Goal: Task Accomplishment & Management: Manage account settings

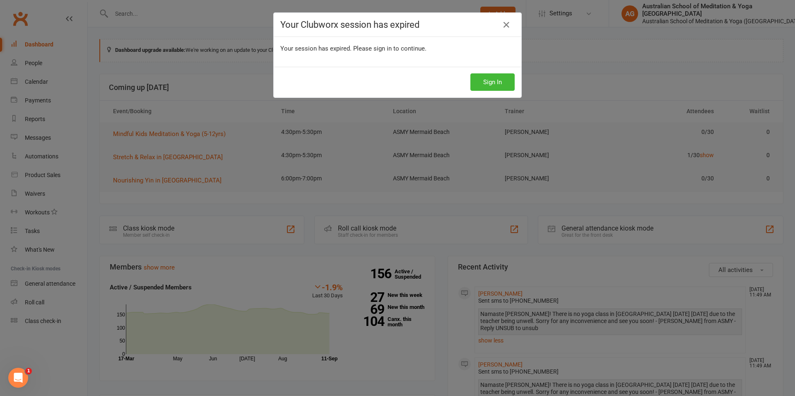
click at [485, 81] on button "Sign In" at bounding box center [493, 81] width 44 height 17
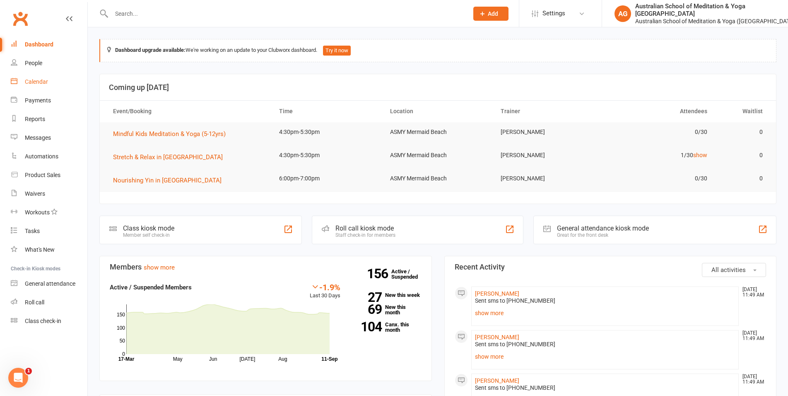
click at [31, 83] on div "Calendar" at bounding box center [36, 81] width 23 height 7
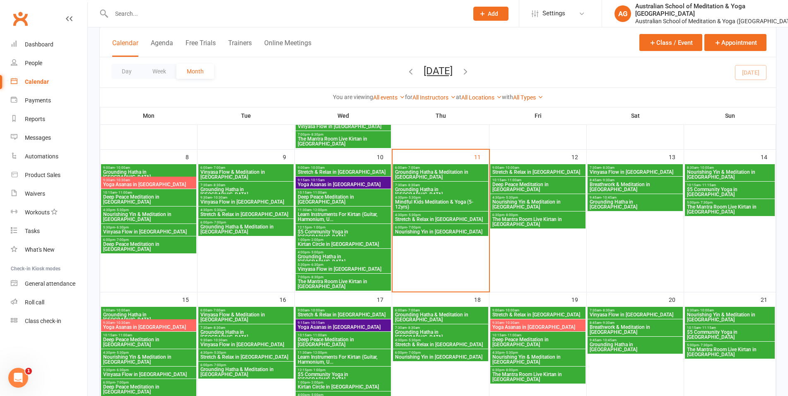
scroll to position [84, 0]
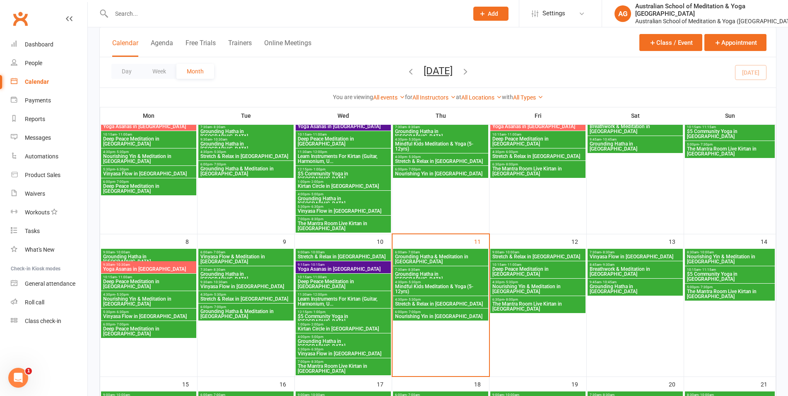
click at [514, 154] on span "Stretch & Relax in [GEOGRAPHIC_DATA]" at bounding box center [538, 156] width 92 height 5
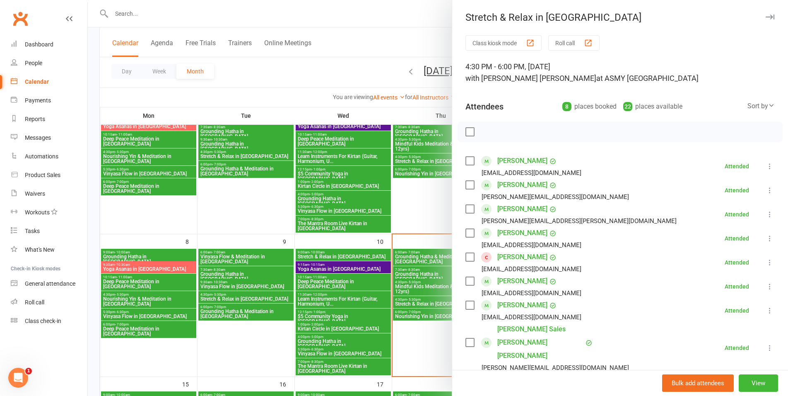
click at [415, 36] on div at bounding box center [438, 198] width 700 height 396
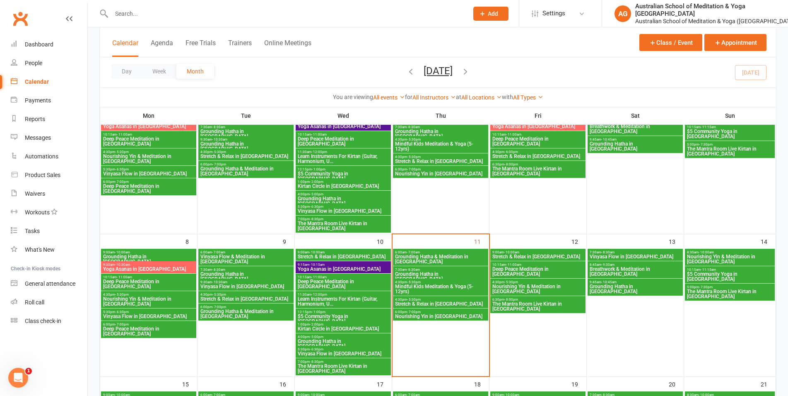
click at [505, 154] on span "Stretch & Relax in [GEOGRAPHIC_DATA]" at bounding box center [538, 156] width 92 height 5
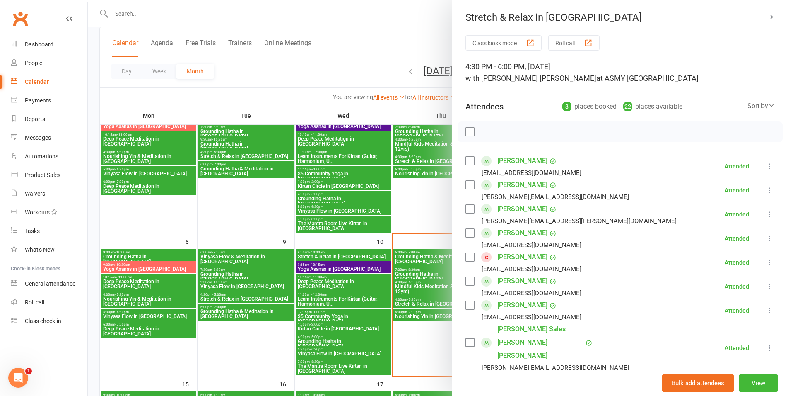
click at [398, 47] on div at bounding box center [438, 198] width 700 height 396
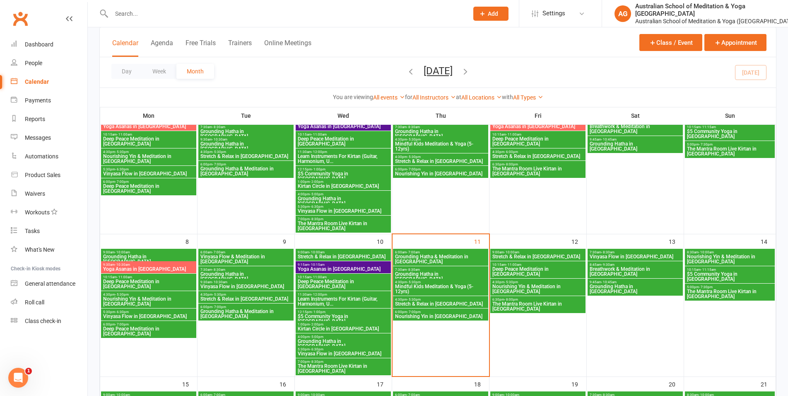
click at [522, 290] on span "Nourishing Yin & Meditation in [GEOGRAPHIC_DATA]" at bounding box center [538, 289] width 92 height 10
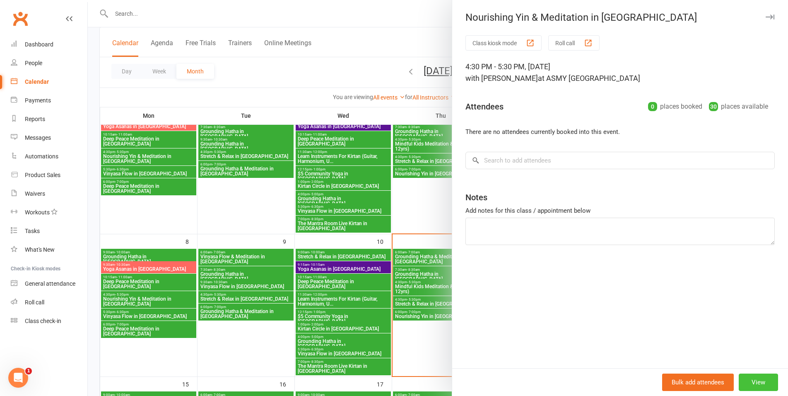
click at [745, 377] on button "View" at bounding box center [758, 381] width 39 height 17
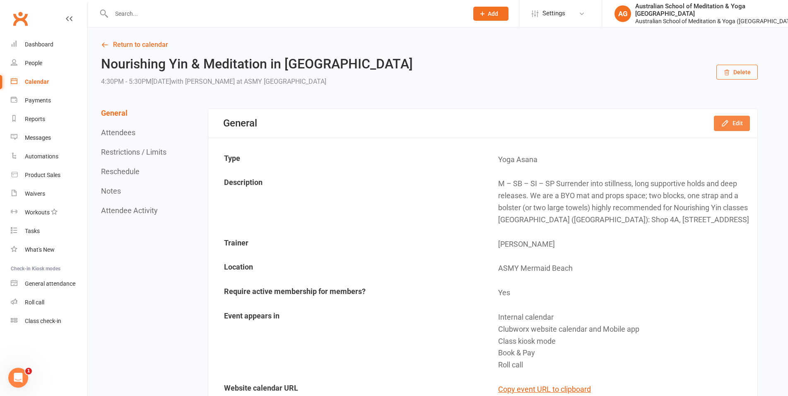
click at [721, 123] on button "Edit" at bounding box center [732, 123] width 36 height 15
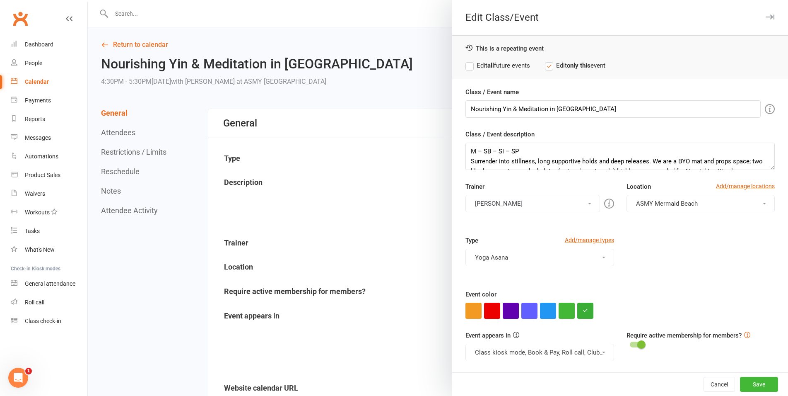
click at [511, 203] on button "[PERSON_NAME]" at bounding box center [533, 203] width 134 height 17
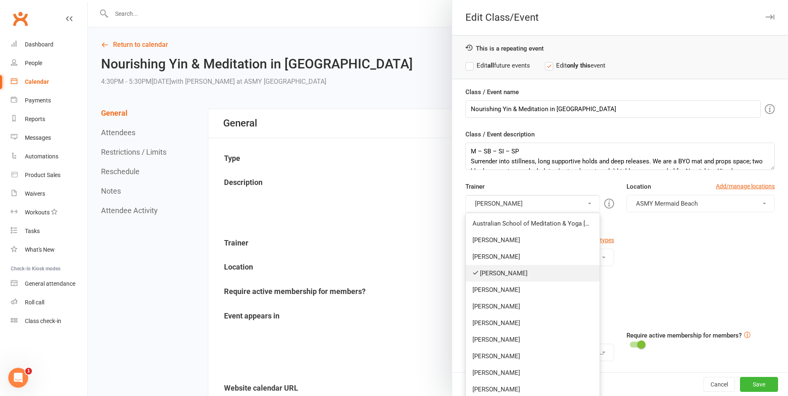
click at [502, 275] on link "[PERSON_NAME]" at bounding box center [532, 273] width 133 height 17
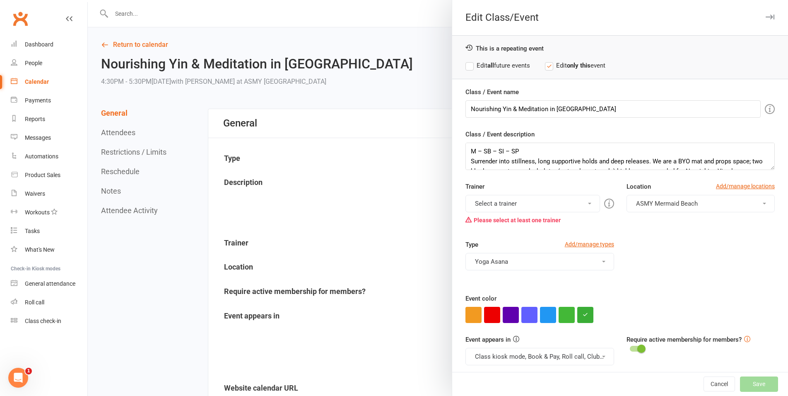
click at [507, 193] on div "Trainer Select a trainer Australian School of Meditation & Yoga Gold Coast [PER…" at bounding box center [539, 204] width 161 height 46
click at [505, 202] on button "Select a trainer" at bounding box center [533, 203] width 134 height 17
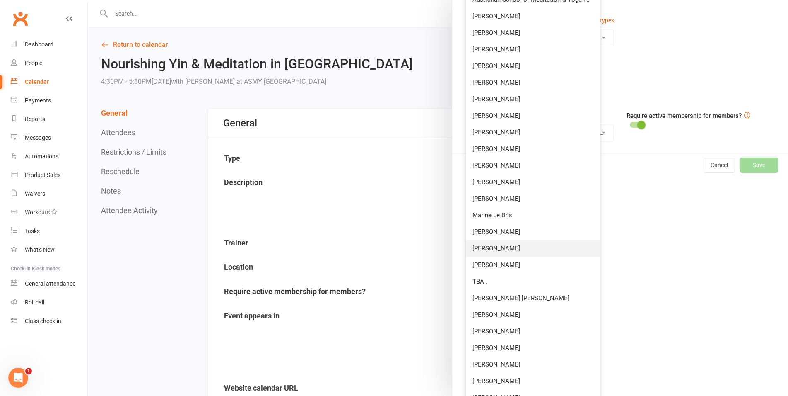
click at [500, 247] on link "[PERSON_NAME]" at bounding box center [532, 248] width 133 height 17
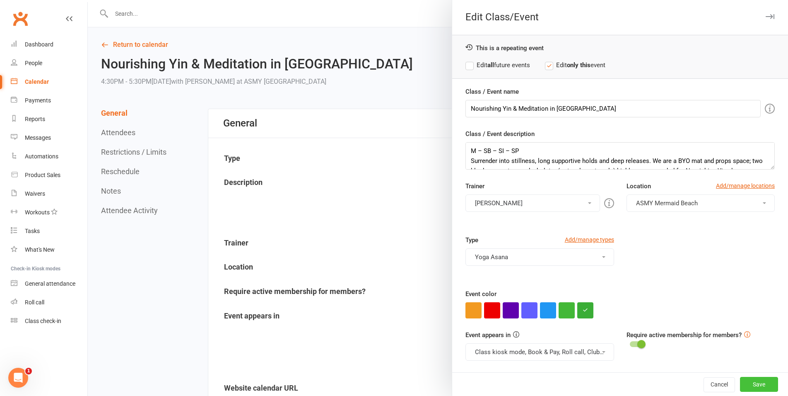
click at [746, 381] on button "Save" at bounding box center [759, 383] width 38 height 15
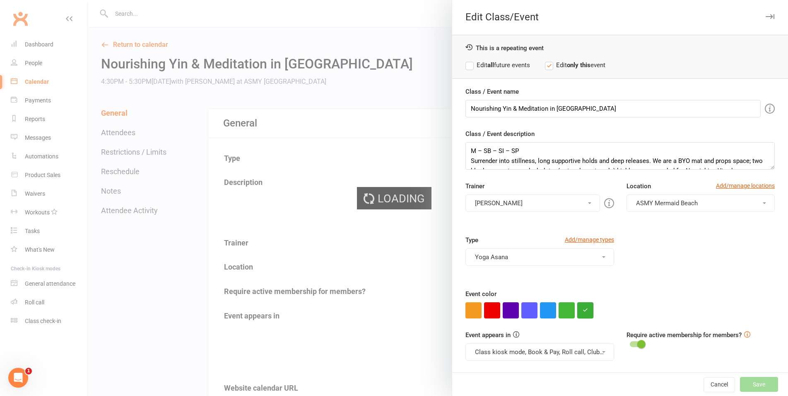
scroll to position [1, 0]
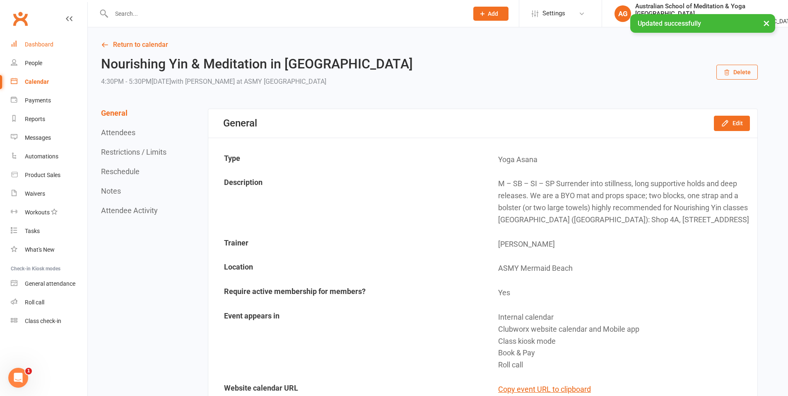
click at [34, 50] on link "Dashboard" at bounding box center [49, 44] width 77 height 19
